Goal: Task Accomplishment & Management: Manage account settings

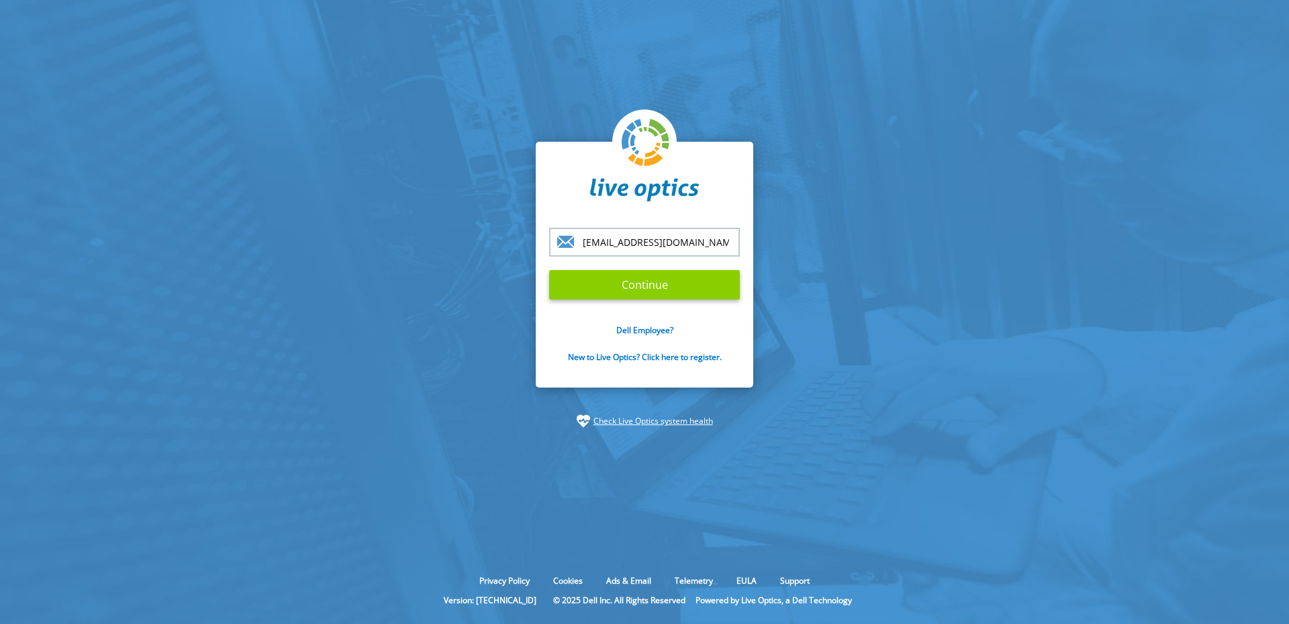
type input "jack.shavlik@springswf.com"
click at [658, 288] on input "Continue" at bounding box center [644, 285] width 191 height 30
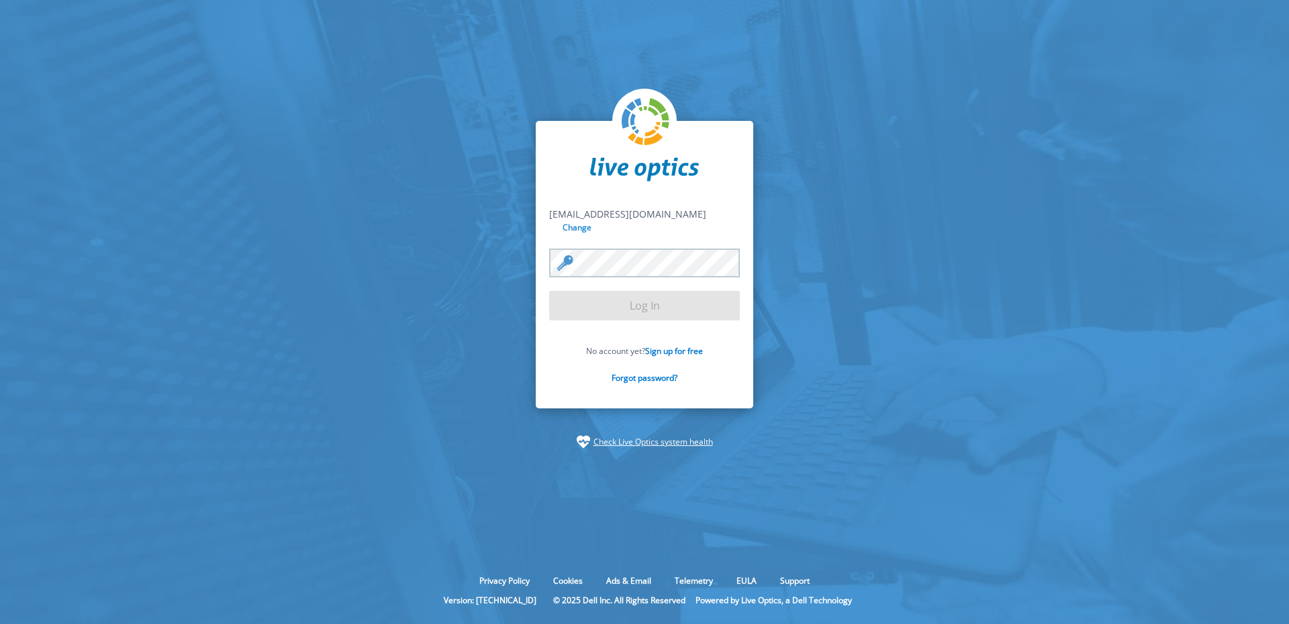
click at [595, 221] on input "Change" at bounding box center [578, 227] width 36 height 13
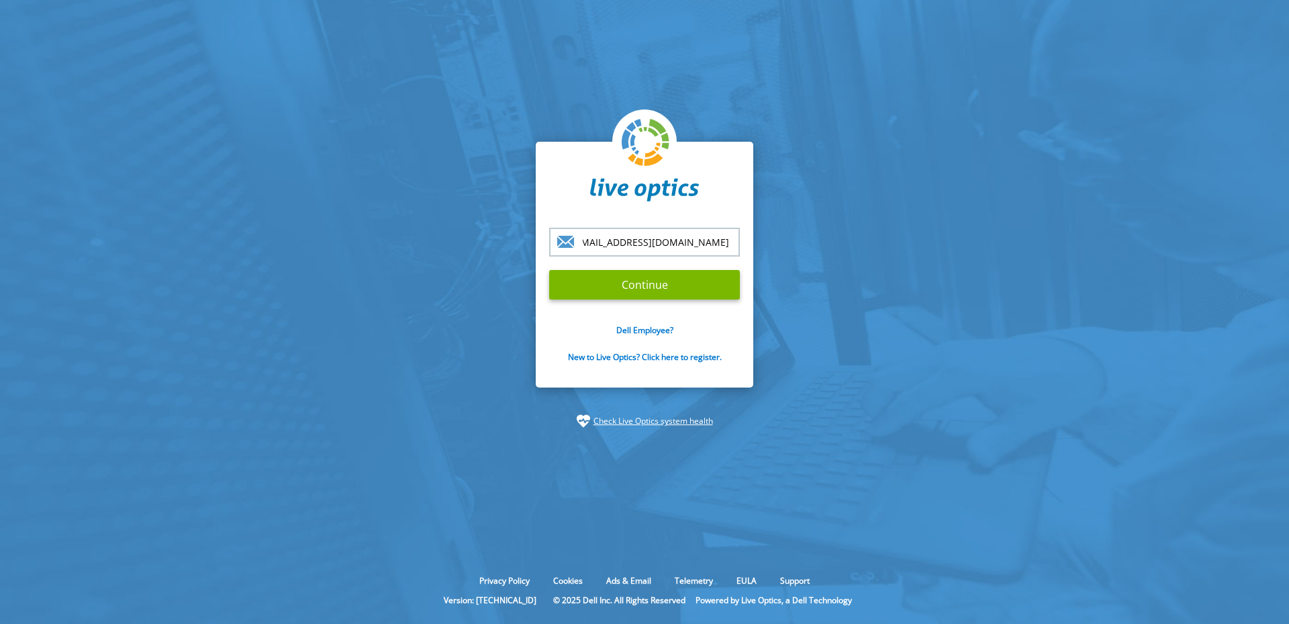
scroll to position [0, 35]
type input "jack.shavlik@springswindowfashions.com"
click at [669, 279] on input "Continue" at bounding box center [644, 285] width 191 height 30
click at [660, 285] on input "Continue" at bounding box center [644, 285] width 191 height 30
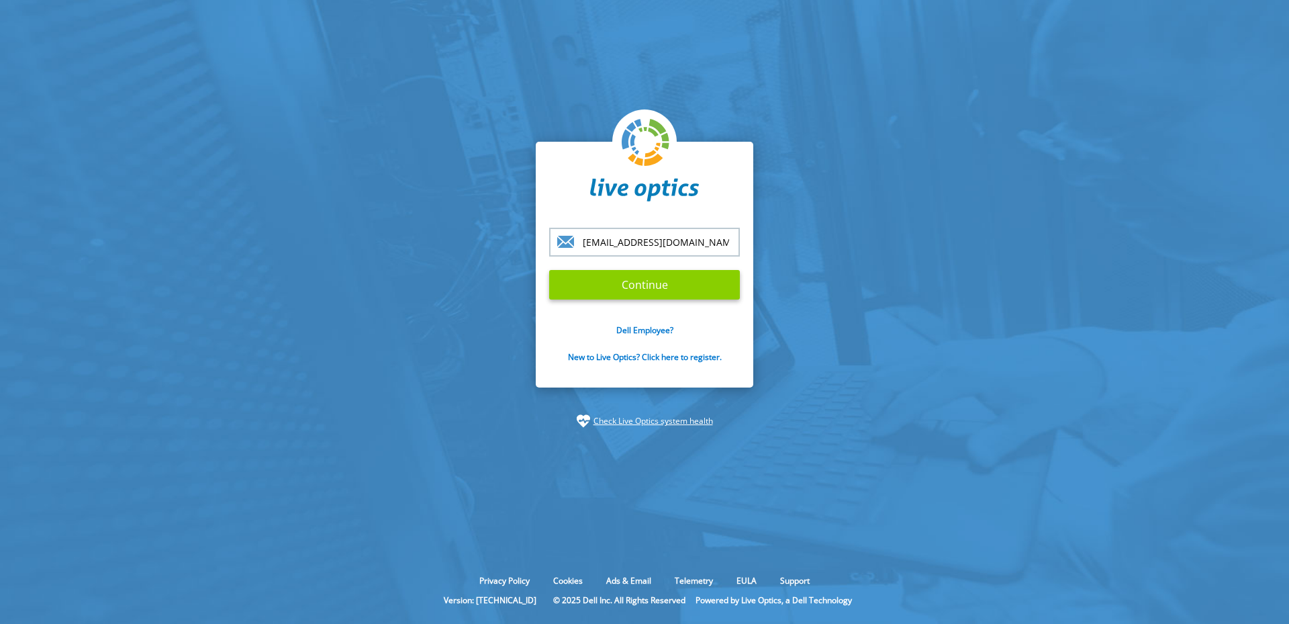
click at [656, 283] on input "Continue" at bounding box center [644, 285] width 191 height 30
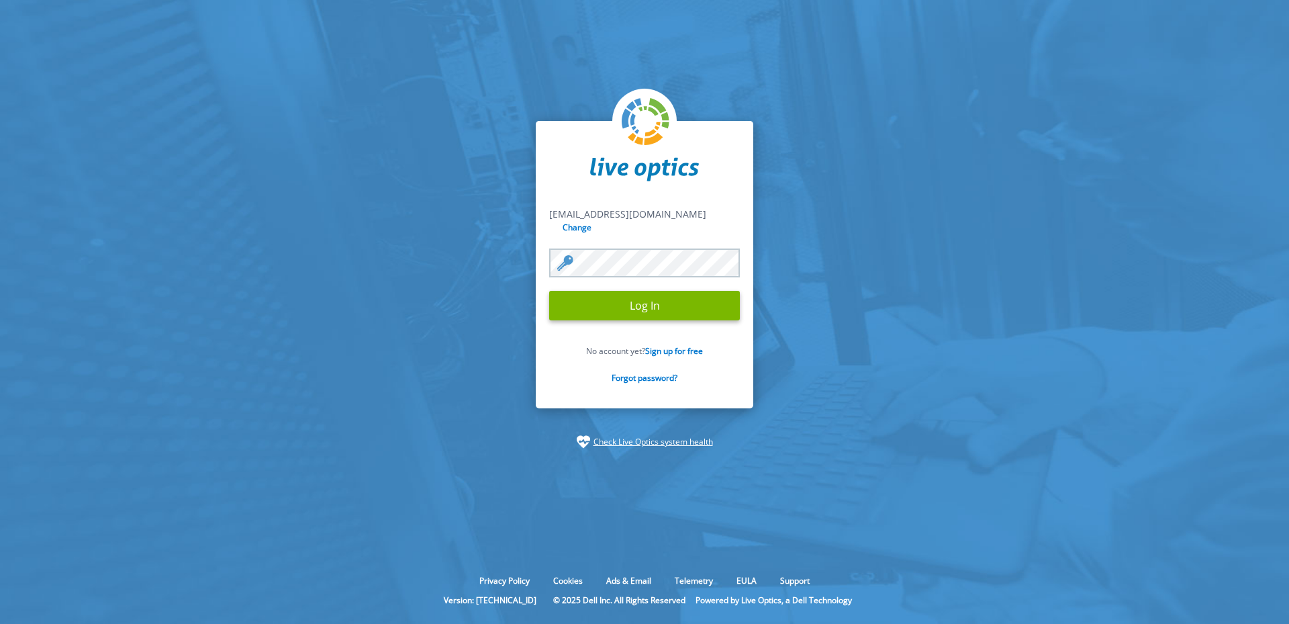
click at [549, 291] on input "Log In" at bounding box center [644, 306] width 191 height 30
click at [650, 303] on input "Log In" at bounding box center [644, 306] width 191 height 30
click at [641, 305] on input "Log In" at bounding box center [644, 306] width 191 height 30
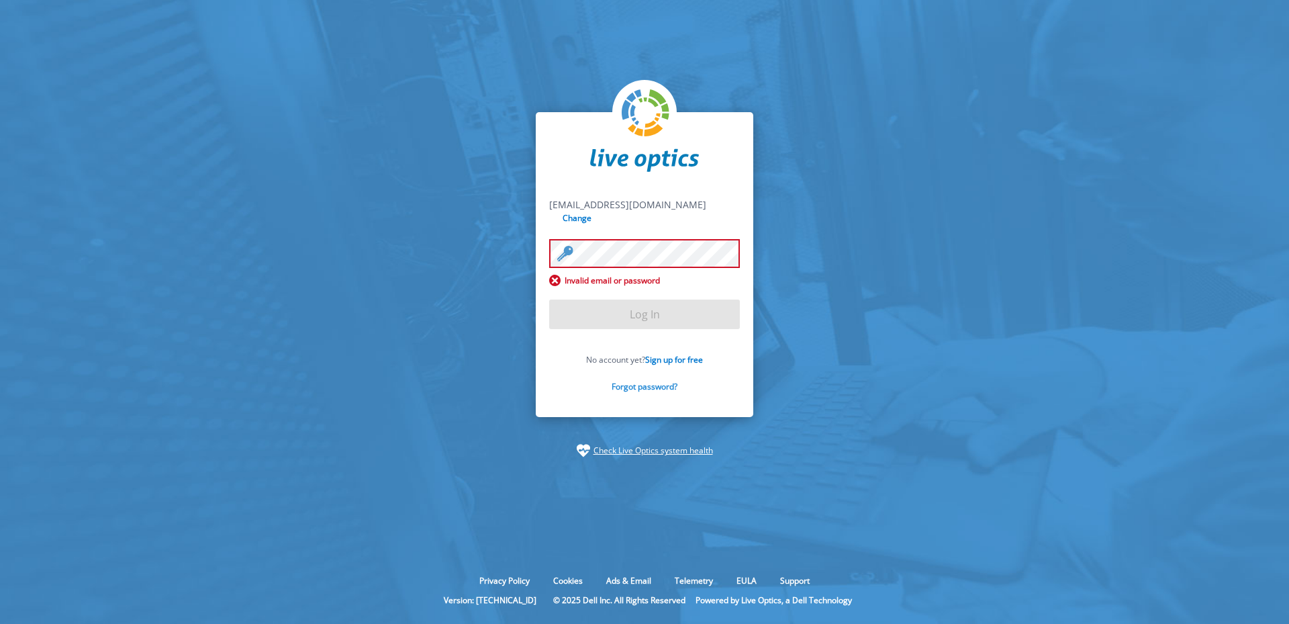
click at [644, 387] on link "Forgot password?" at bounding box center [644, 386] width 66 height 11
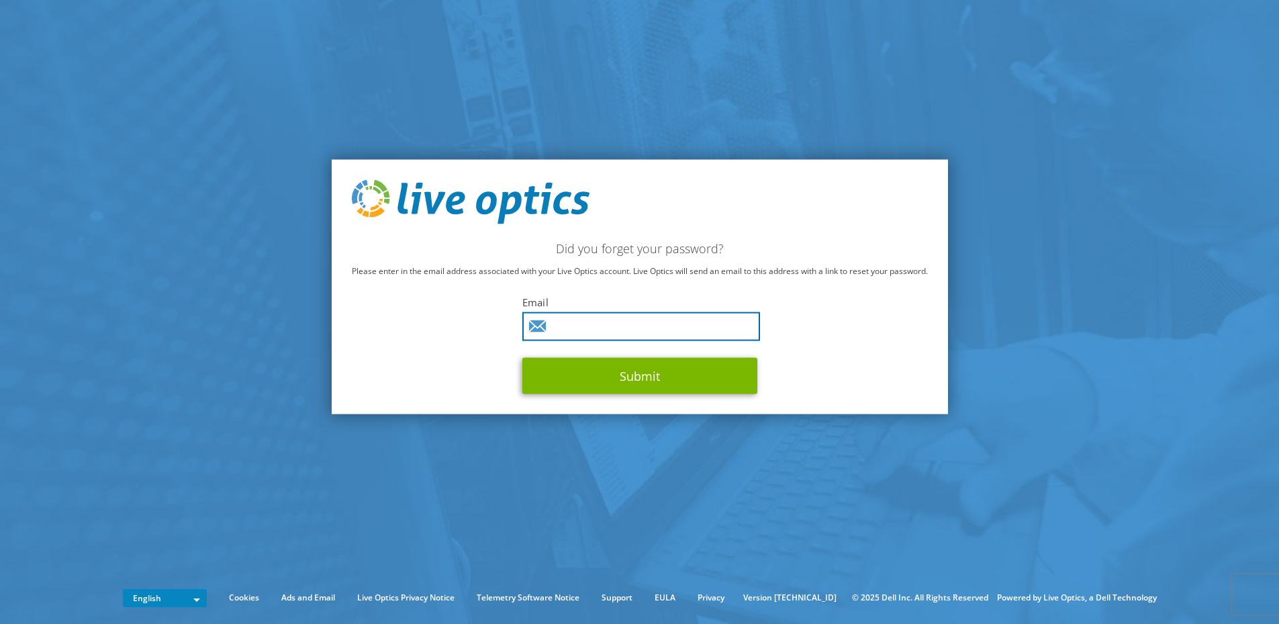
click at [578, 322] on input "text" at bounding box center [641, 325] width 238 height 29
type input "[EMAIL_ADDRESS][DOMAIN_NAME]"
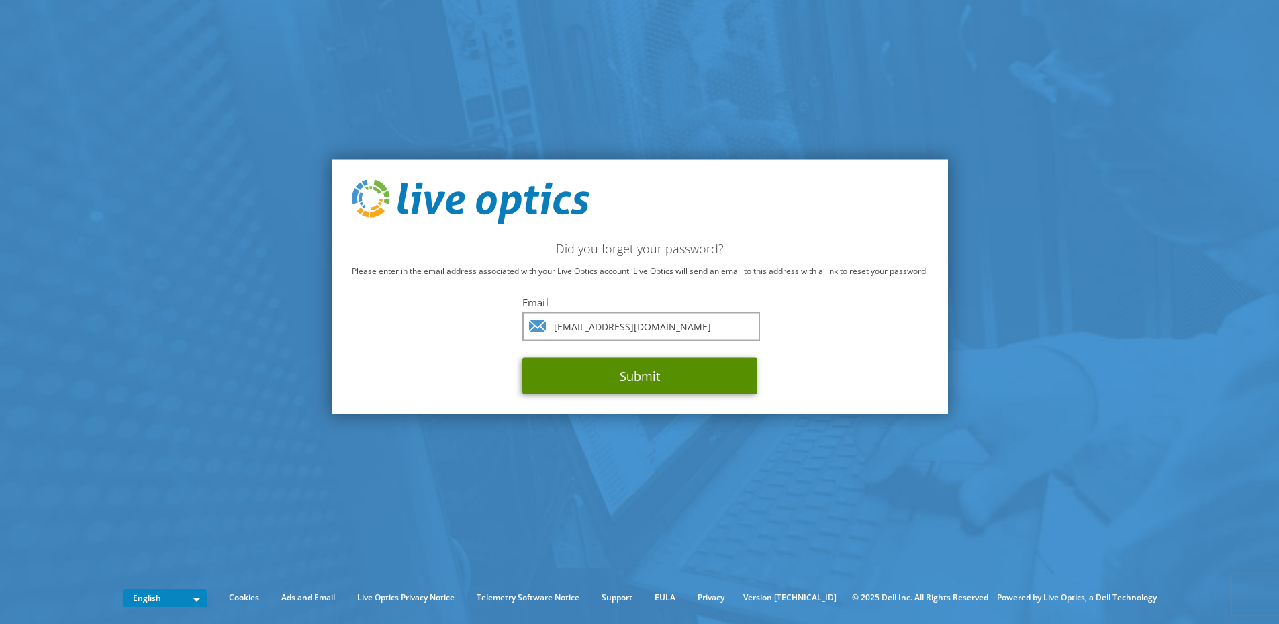
click at [654, 377] on button "Submit" at bounding box center [639, 375] width 235 height 36
